Goal: Check status: Check status

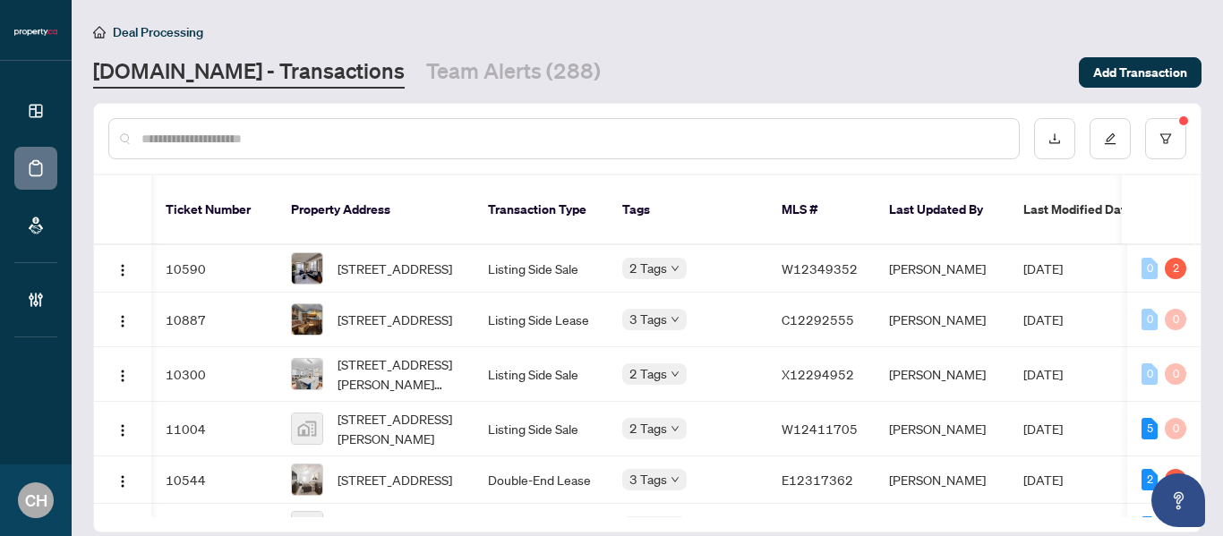
scroll to position [51, 1]
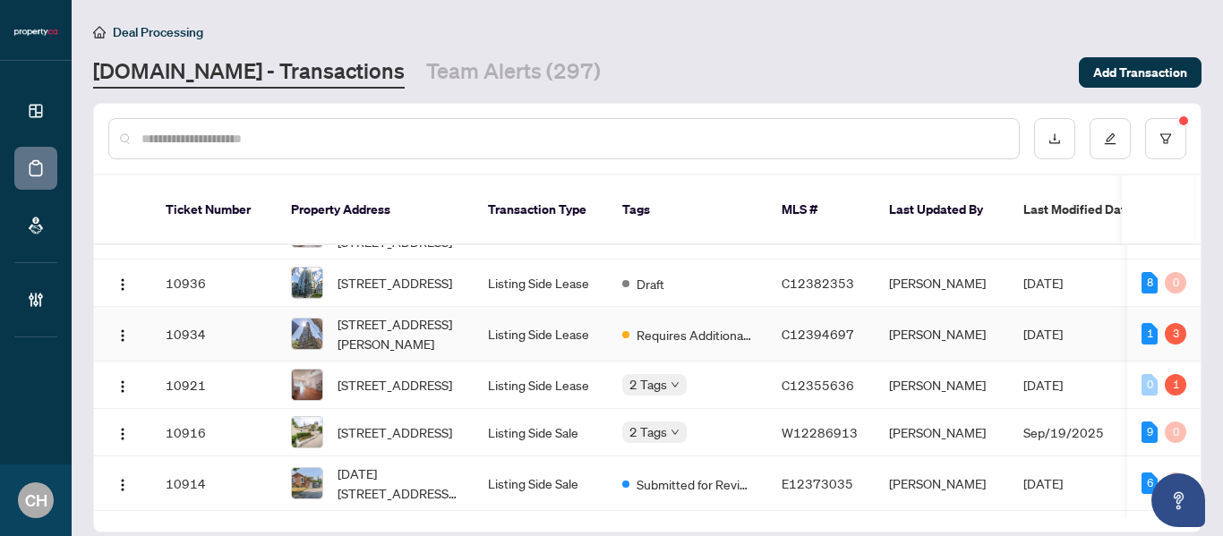
scroll to position [792, 0]
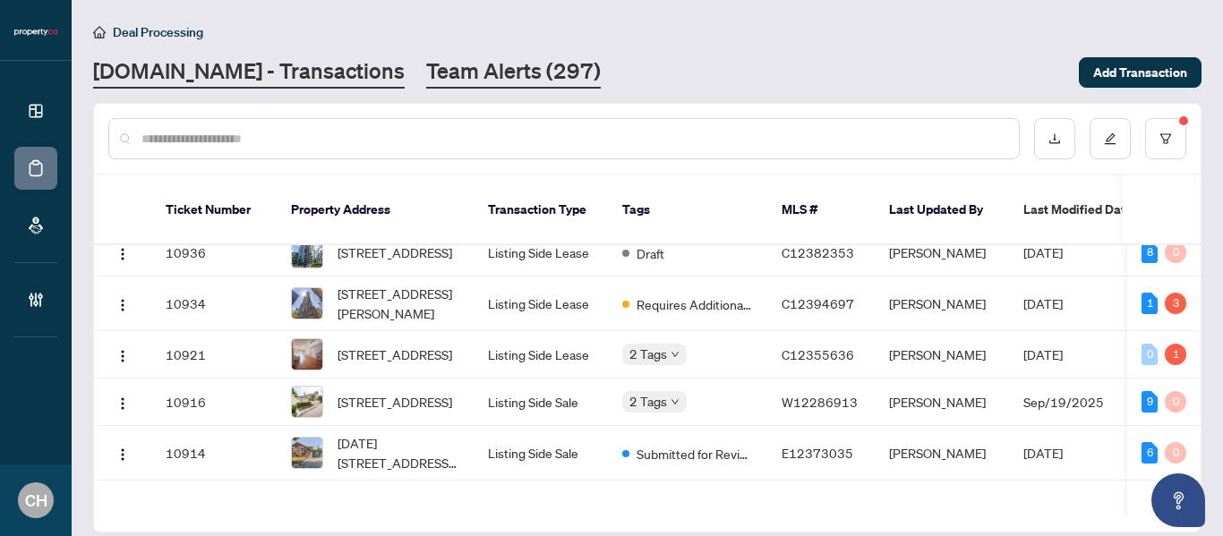
click at [457, 69] on link "Team Alerts (297)" at bounding box center [513, 72] width 175 height 32
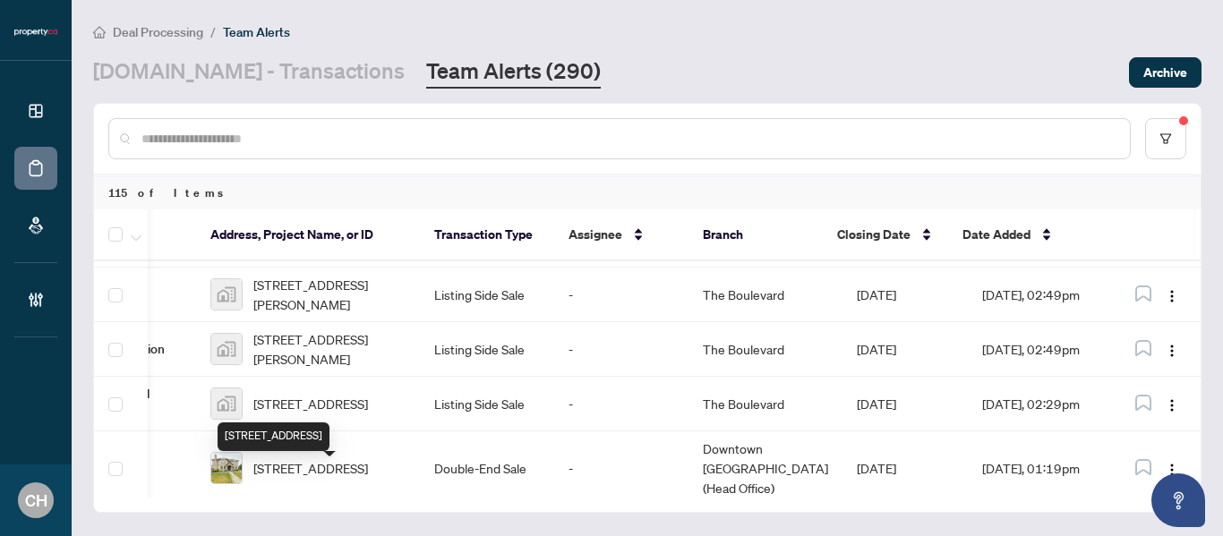
scroll to position [0, 175]
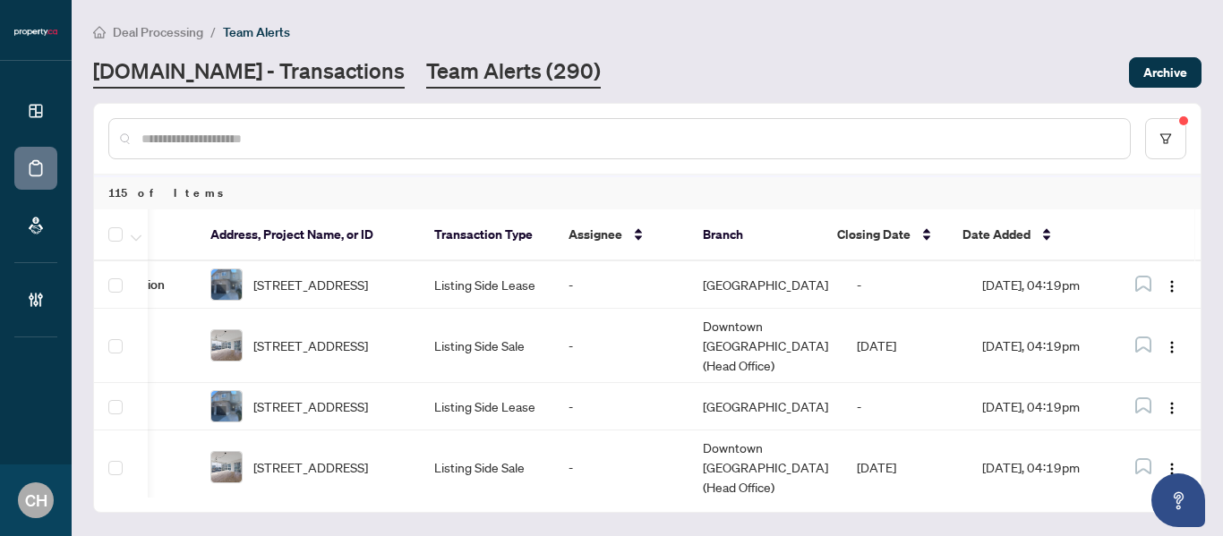
click at [185, 73] on link "[DOMAIN_NAME] - Transactions" at bounding box center [248, 72] width 311 height 32
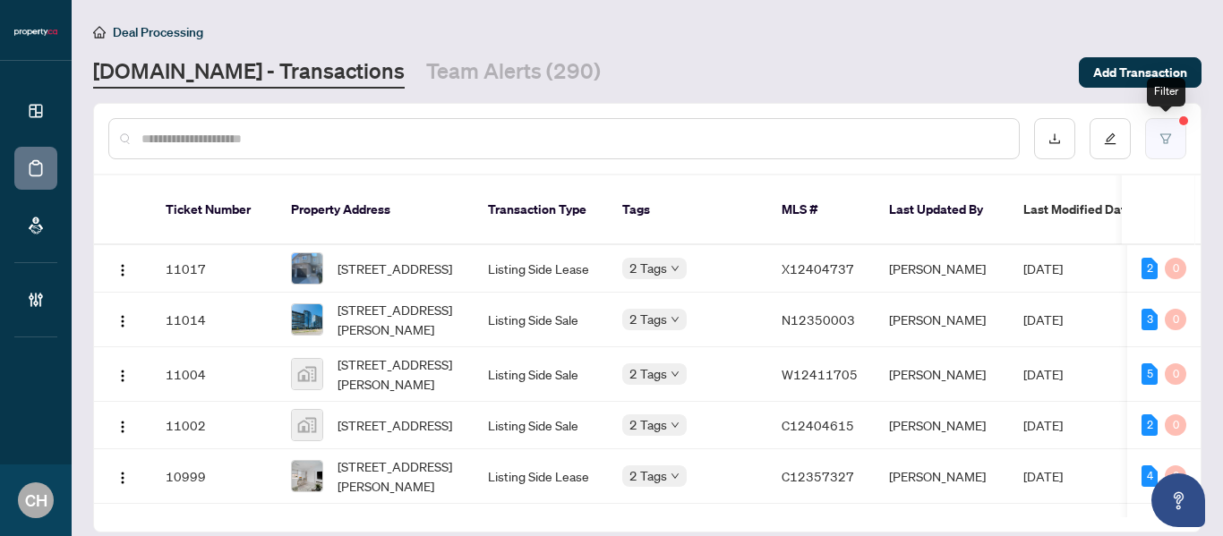
click at [1156, 141] on button "button" at bounding box center [1165, 138] width 41 height 41
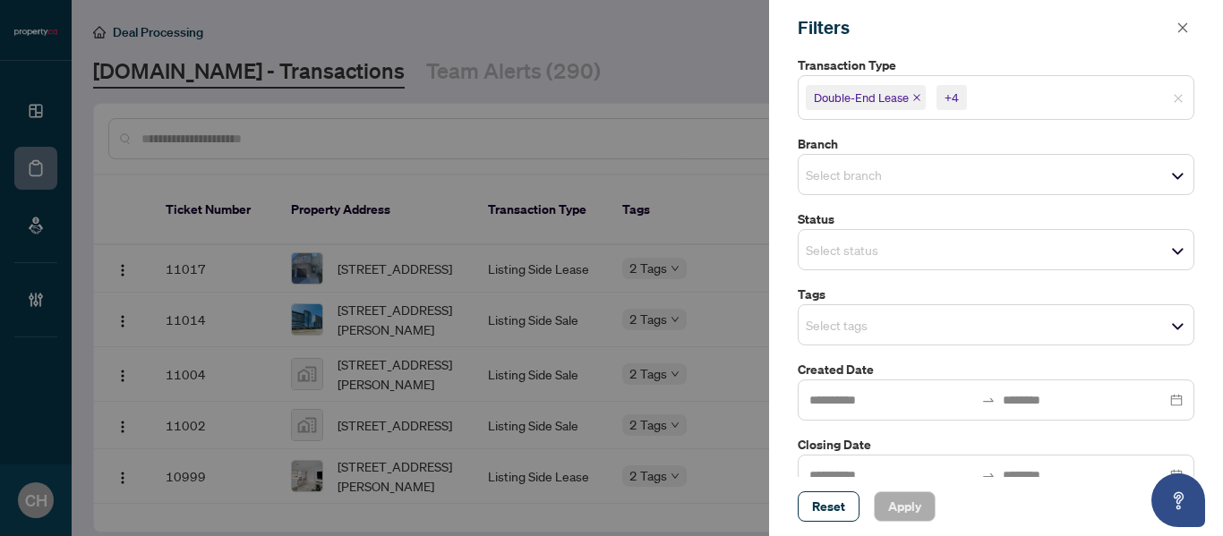
scroll to position [156, 0]
click at [905, 252] on input "search" at bounding box center [868, 248] width 125 height 21
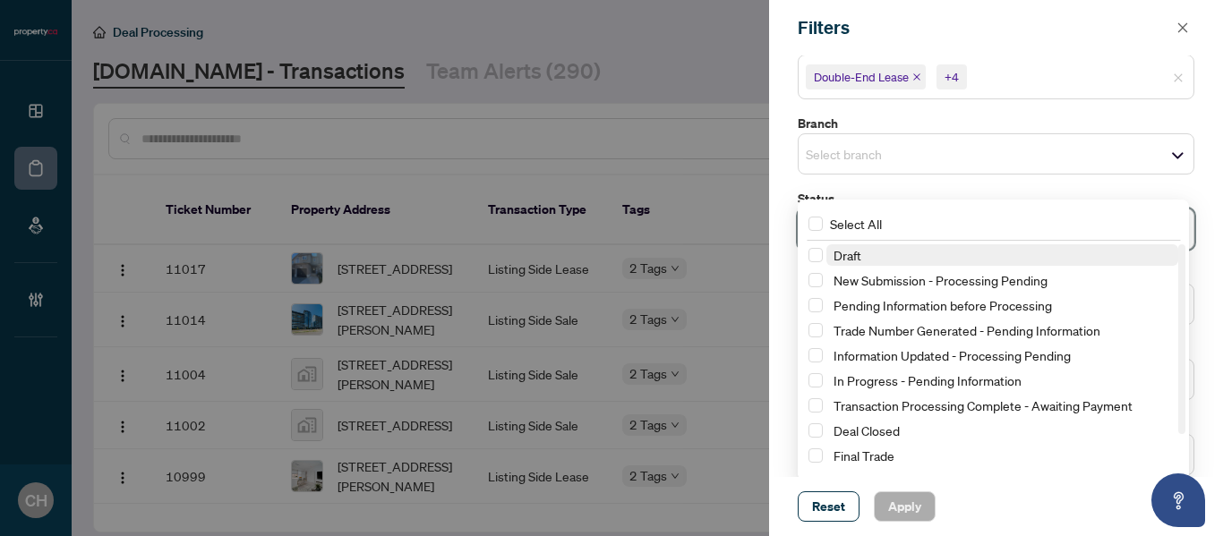
scroll to position [175, 0]
click at [810, 249] on span "Select Draft" at bounding box center [815, 255] width 14 height 14
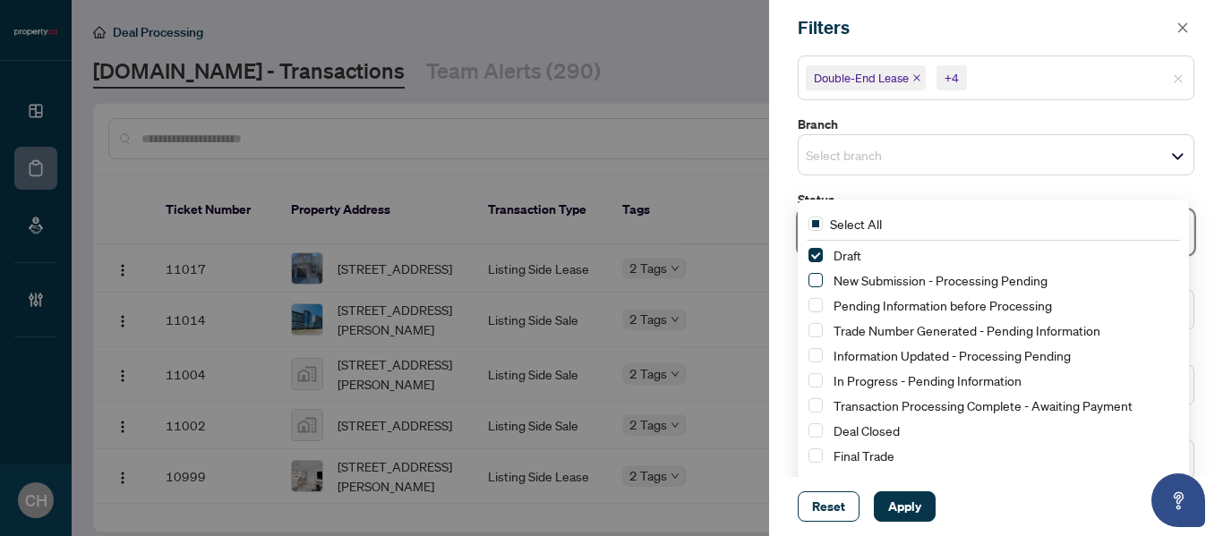
click at [818, 277] on span "Select New Submission - Processing Pending" at bounding box center [815, 280] width 14 height 14
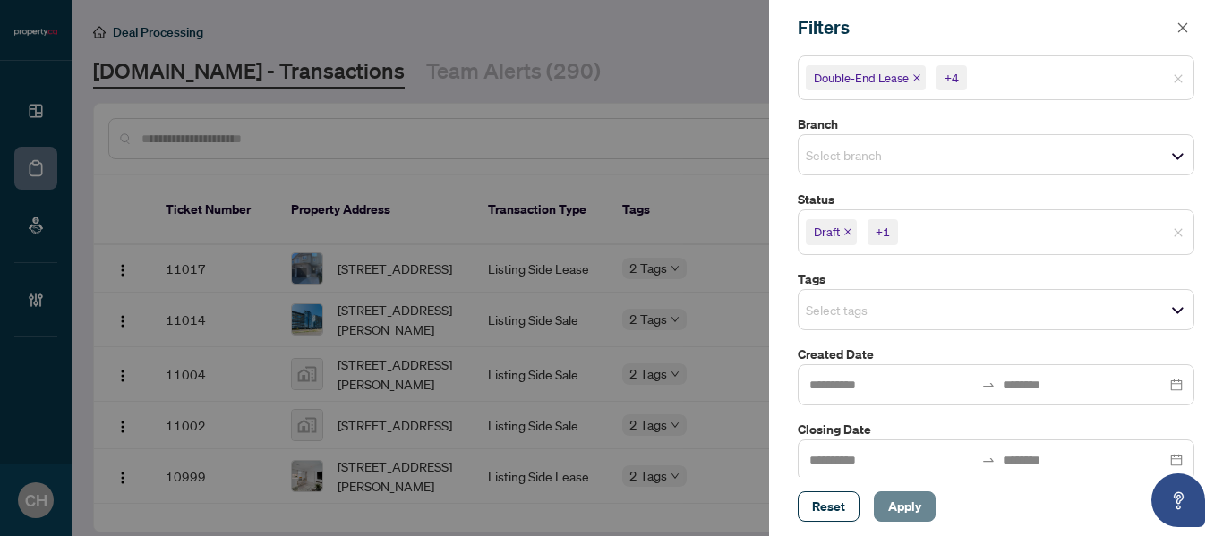
click at [888, 503] on span "Apply" at bounding box center [904, 506] width 33 height 29
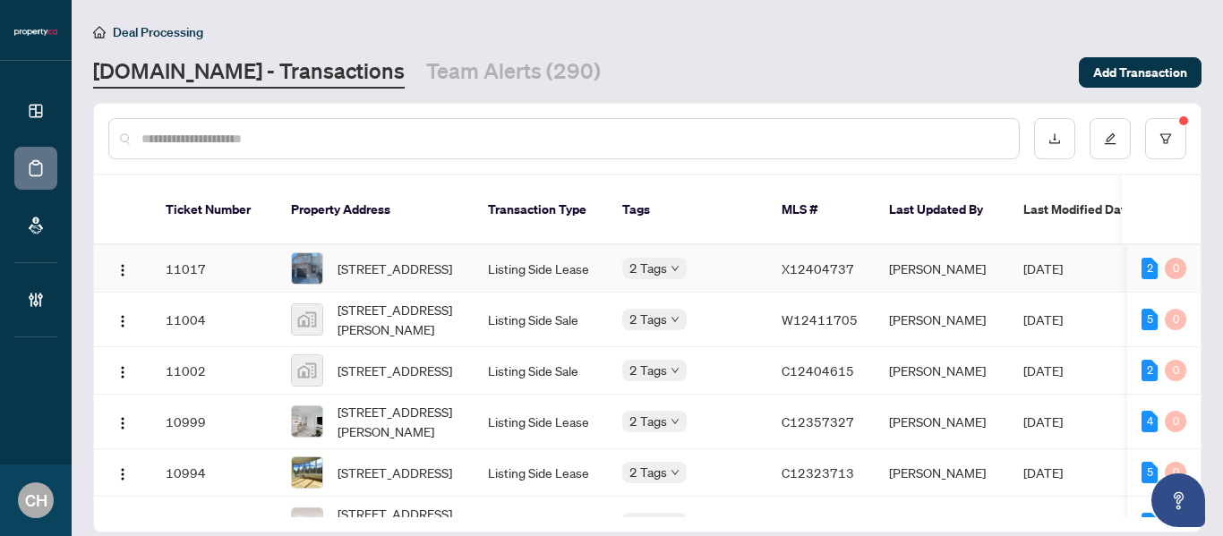
scroll to position [716, 0]
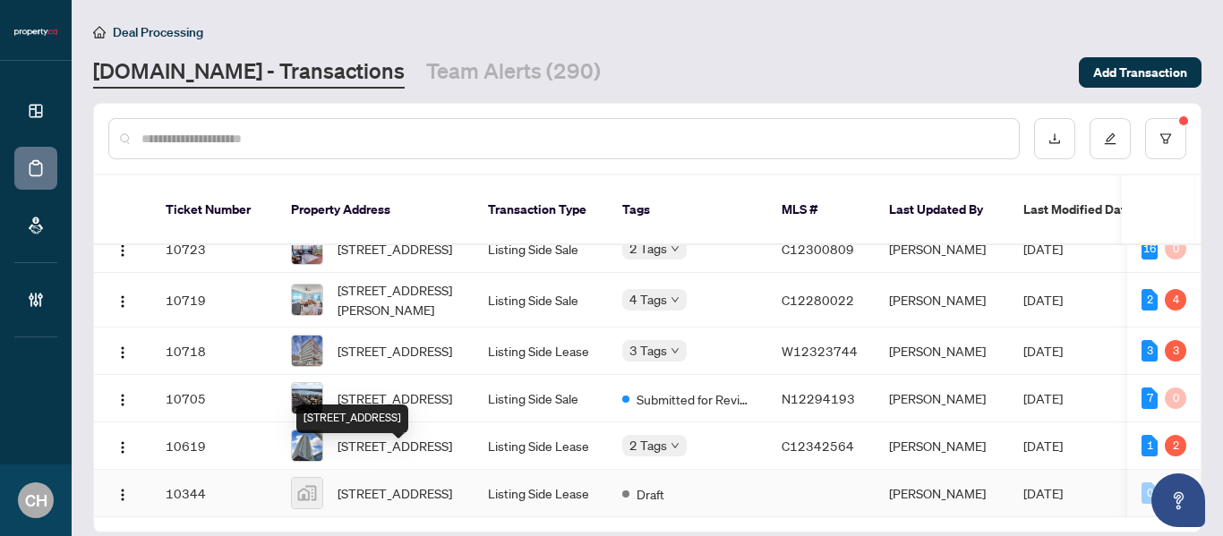
click at [432, 483] on span "40 Via Rosedale, Brampton, ON, Canada" at bounding box center [394, 493] width 115 height 20
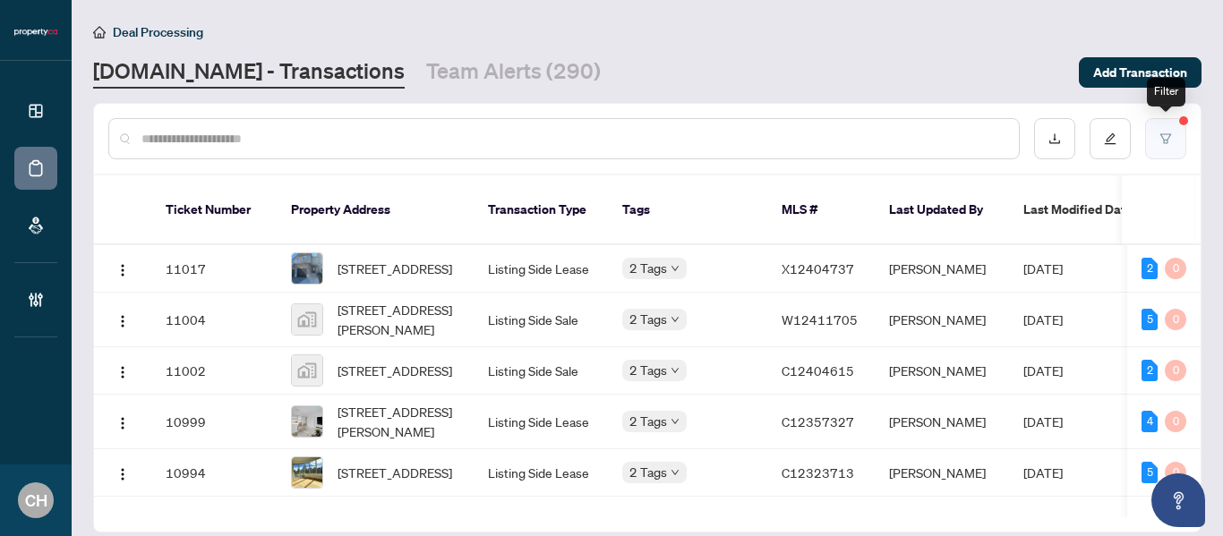
click at [1162, 129] on button "button" at bounding box center [1165, 138] width 41 height 41
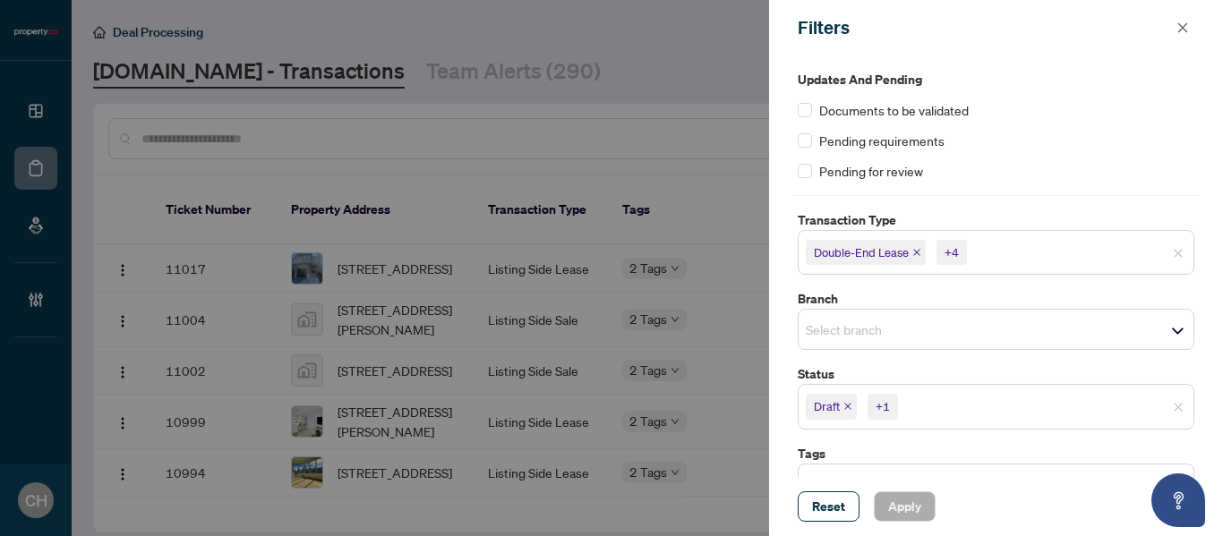
click at [896, 413] on span "+1" at bounding box center [882, 406] width 30 height 25
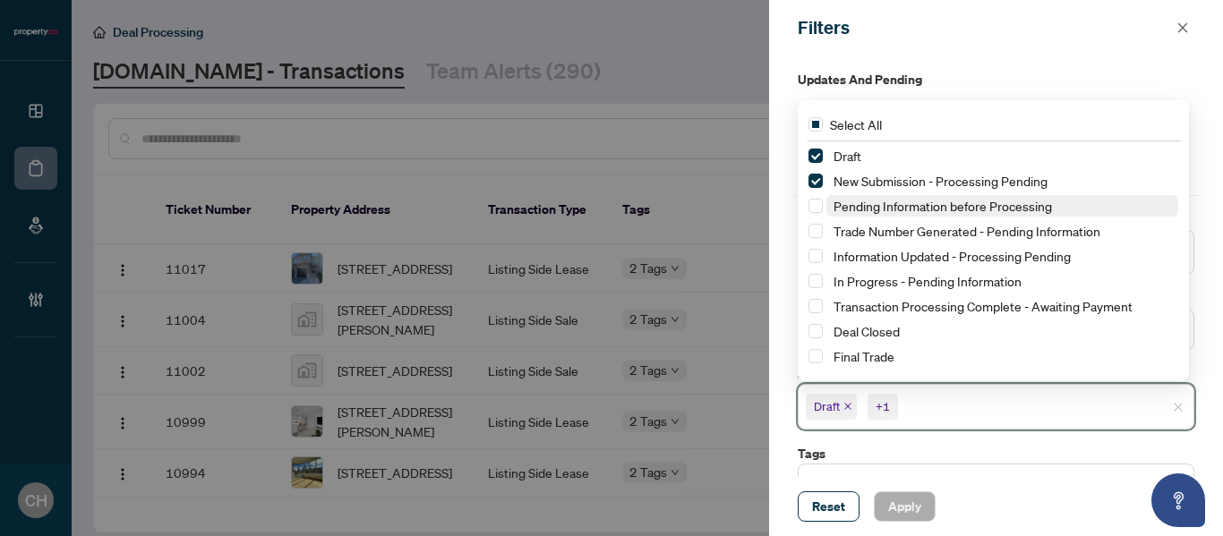
click at [881, 209] on span "Pending Information before Processing" at bounding box center [942, 206] width 218 height 16
click at [878, 209] on span "Pending Information before Processing" at bounding box center [942, 206] width 218 height 16
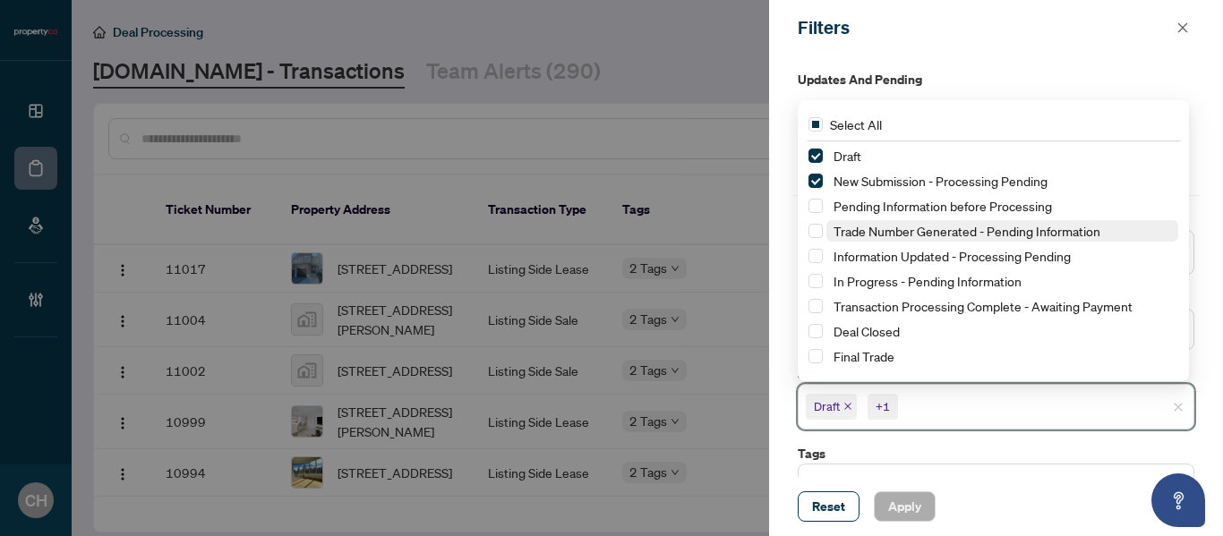
click at [883, 228] on span "Trade Number Generated - Pending Information" at bounding box center [966, 231] width 267 height 16
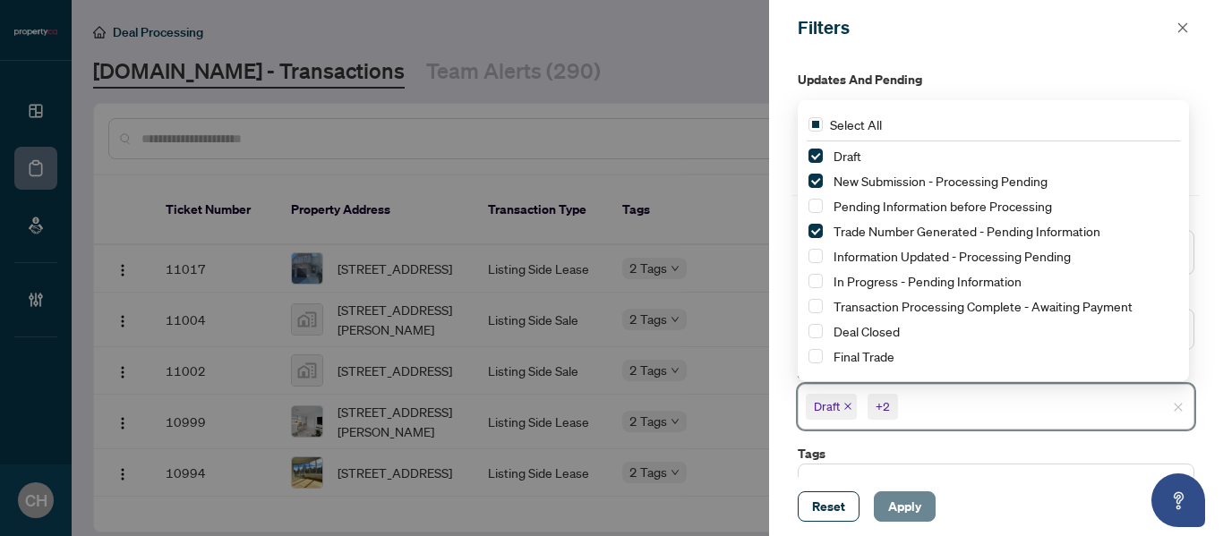
click at [888, 499] on span "Apply" at bounding box center [904, 506] width 33 height 29
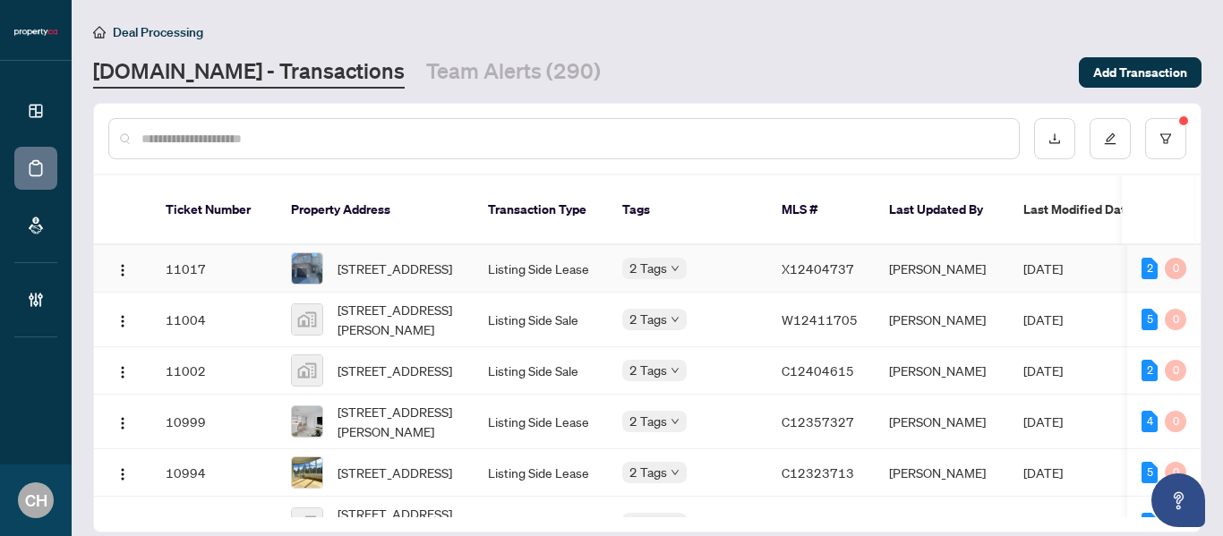
click at [659, 245] on td "2 Tags" at bounding box center [687, 268] width 159 height 47
